Goal: Task Accomplishment & Management: Manage account settings

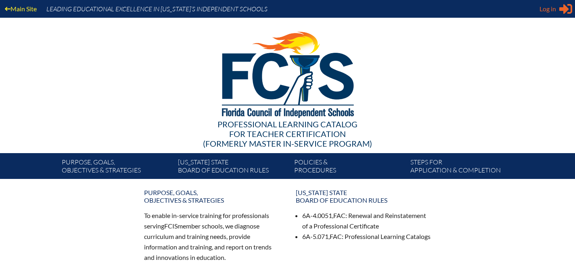
click at [567, 10] on icon at bounding box center [565, 9] width 13 height 10
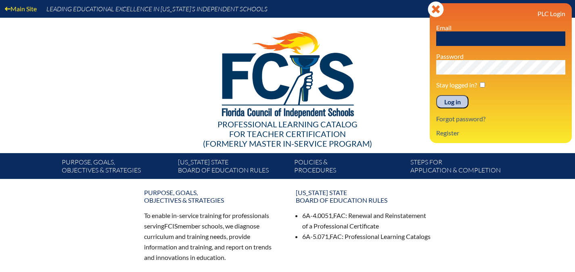
click at [457, 41] on input "text" at bounding box center [500, 38] width 129 height 15
type input "carritola@stphilips.org"
click at [450, 103] on input "Log in" at bounding box center [452, 102] width 32 height 14
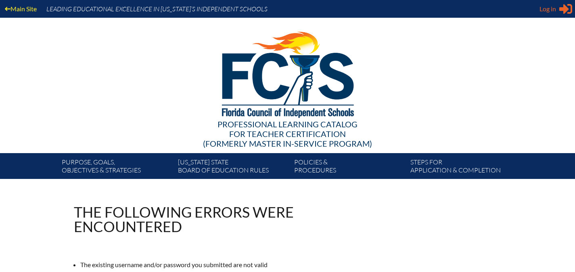
click at [554, 12] on span "Log in" at bounding box center [547, 9] width 17 height 10
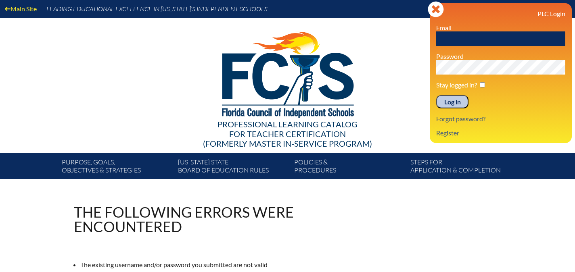
click at [488, 41] on input "text" at bounding box center [500, 38] width 129 height 15
type input "[EMAIL_ADDRESS][DOMAIN_NAME]"
click at [458, 104] on input "Log in" at bounding box center [452, 102] width 32 height 14
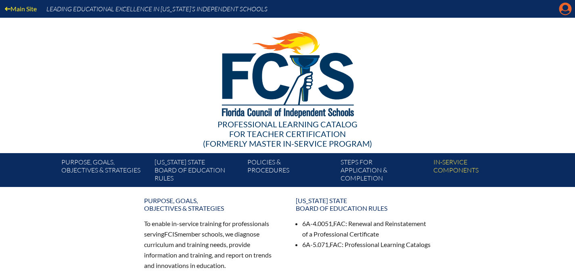
click at [567, 12] on icon "Manage account" at bounding box center [564, 8] width 13 height 13
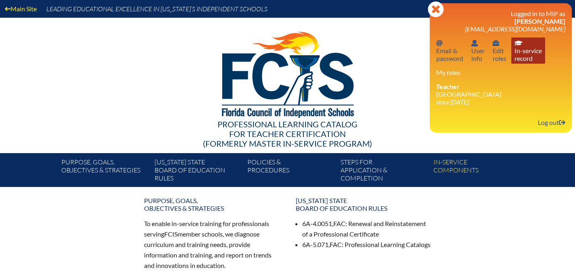
click at [529, 57] on link "In-service record In-service record" at bounding box center [528, 50] width 34 height 26
